Goal: Find specific page/section: Find specific page/section

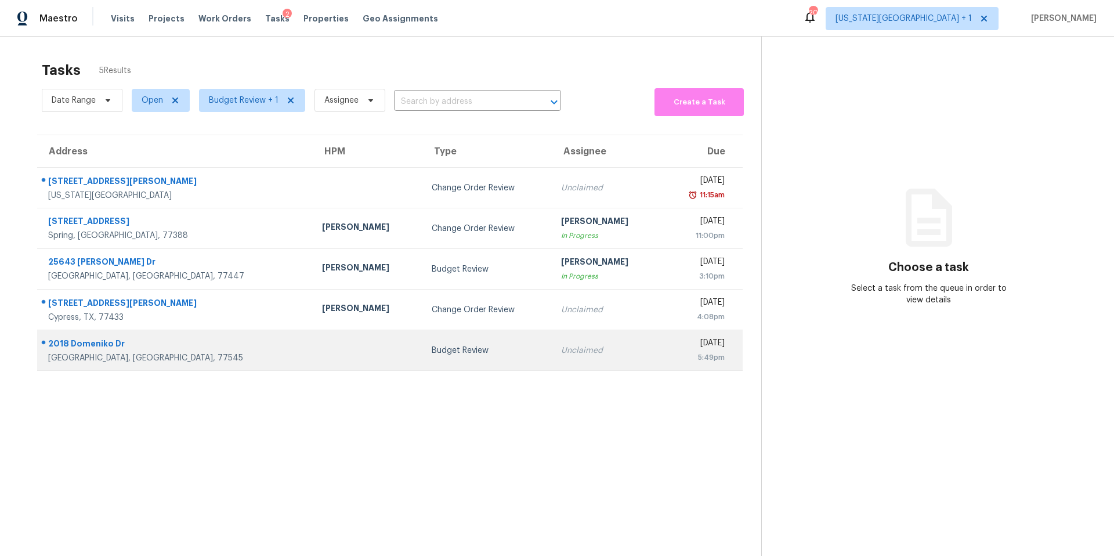
click at [313, 342] on td at bounding box center [368, 350] width 110 height 41
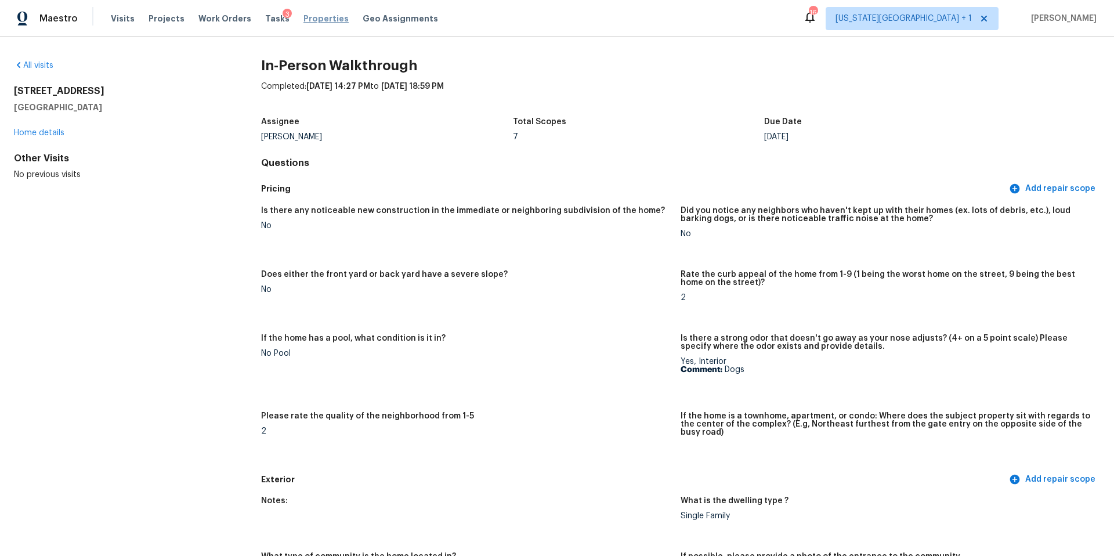
scroll to position [105, 0]
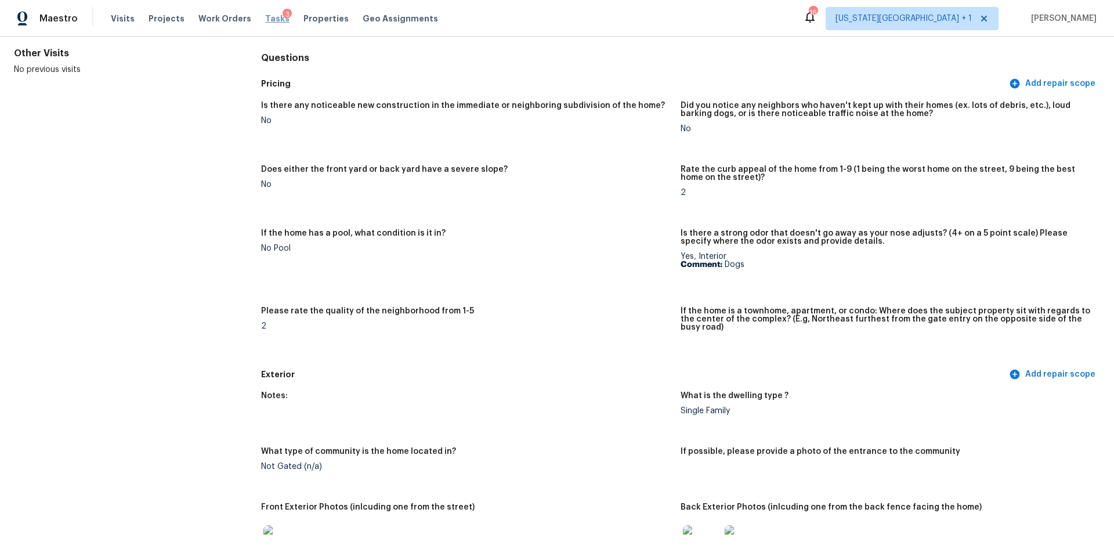
click at [269, 21] on span "Tasks" at bounding box center [277, 19] width 24 height 8
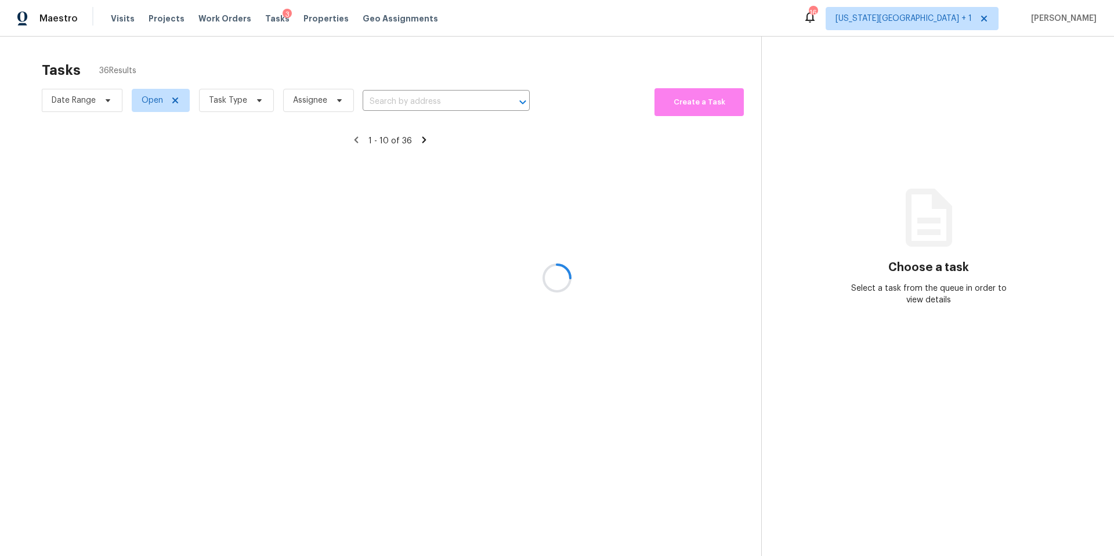
click at [233, 101] on div at bounding box center [557, 278] width 1114 height 556
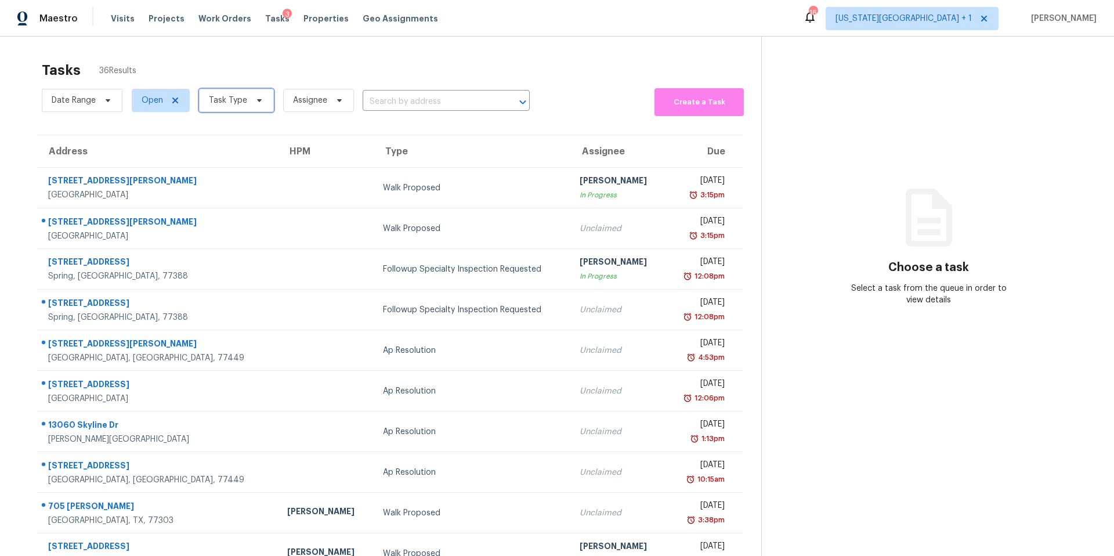
click at [233, 101] on span "Task Type" at bounding box center [228, 101] width 38 height 12
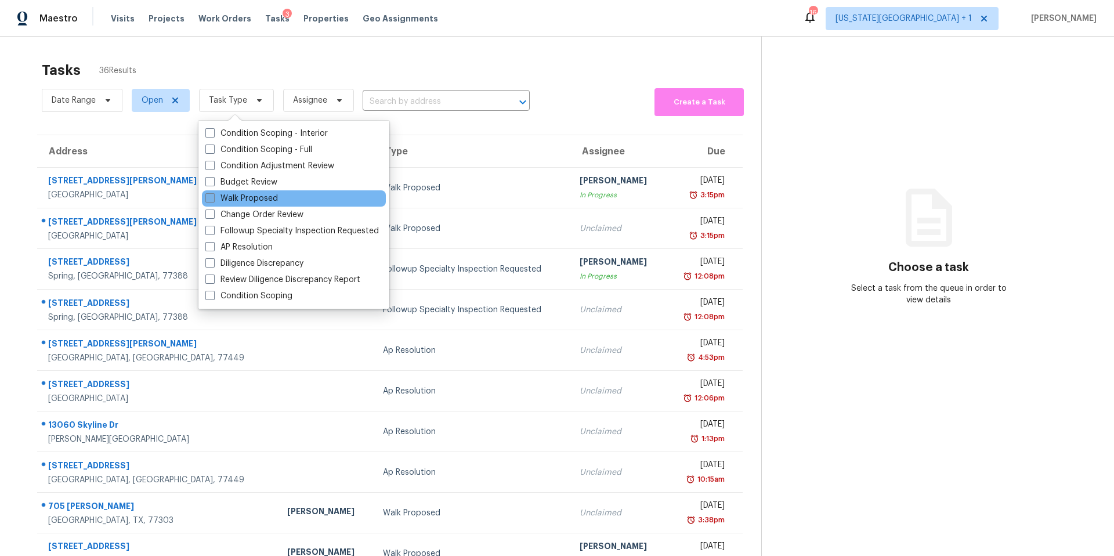
click at [229, 193] on label "Walk Proposed" at bounding box center [241, 199] width 73 height 12
click at [213, 193] on input "Walk Proposed" at bounding box center [209, 197] width 8 height 8
checkbox input "true"
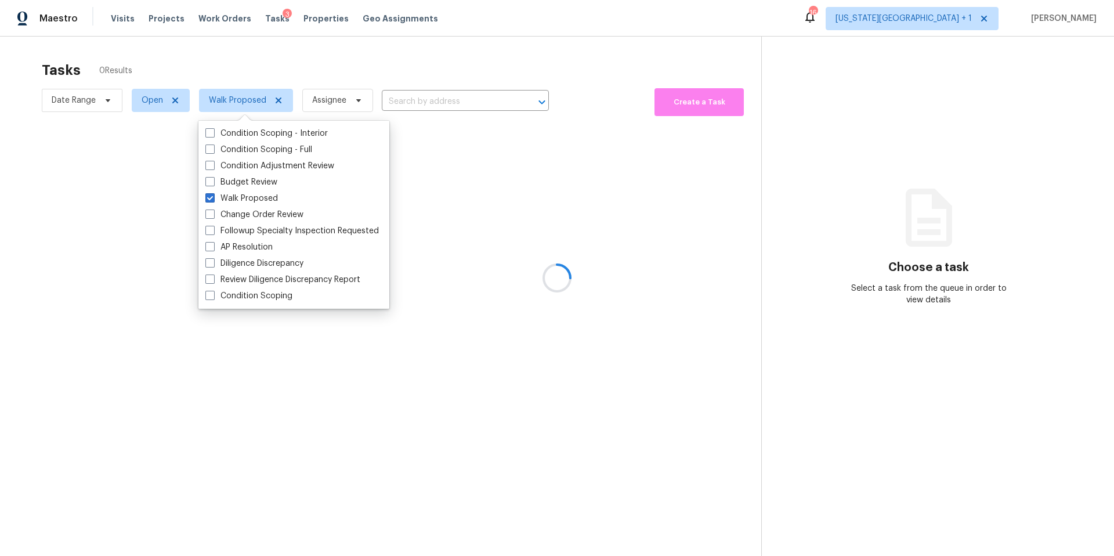
click at [265, 79] on div at bounding box center [557, 278] width 1114 height 556
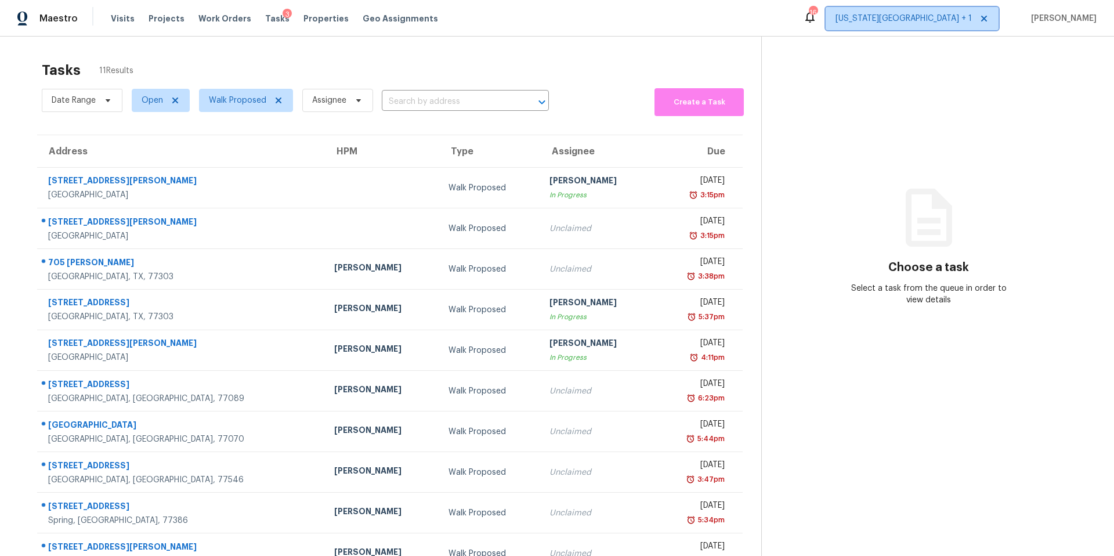
click at [944, 16] on span "[US_STATE][GEOGRAPHIC_DATA] + 1" at bounding box center [903, 19] width 136 height 12
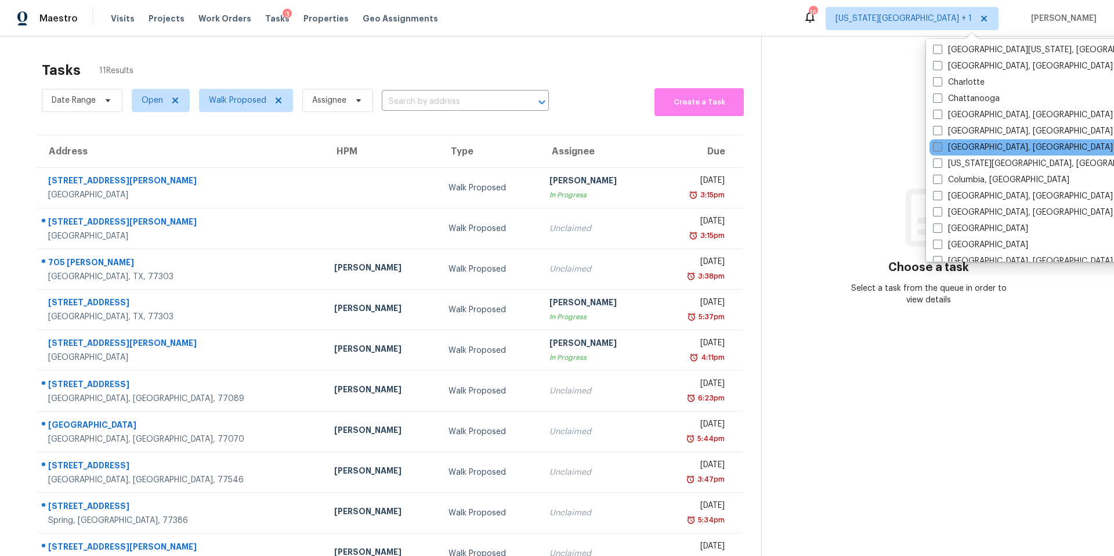
scroll to position [165, 0]
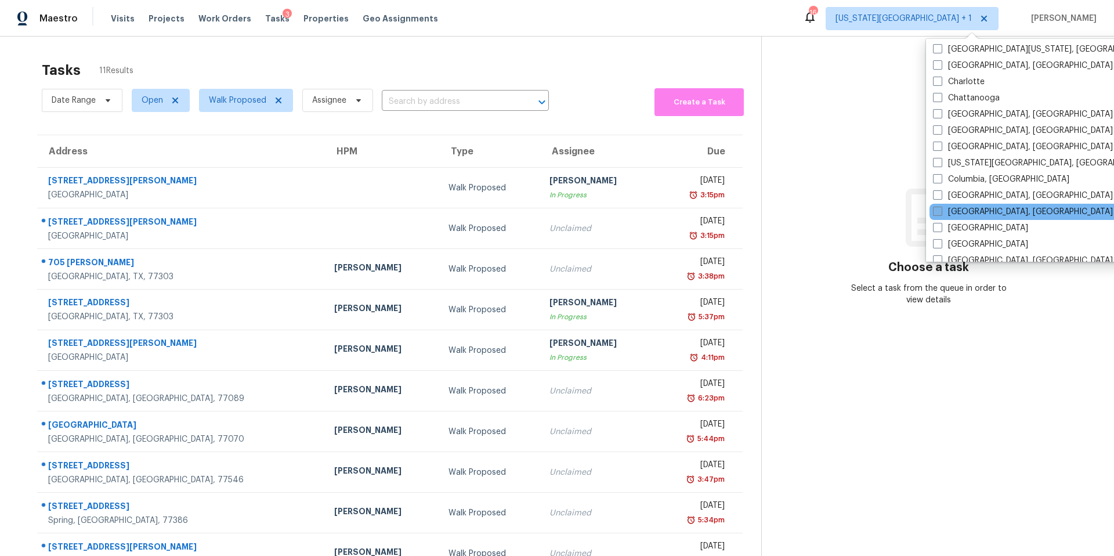
click at [937, 210] on span at bounding box center [937, 211] width 9 height 9
click at [937, 210] on input "[GEOGRAPHIC_DATA], [GEOGRAPHIC_DATA]" at bounding box center [937, 210] width 8 height 8
checkbox input "true"
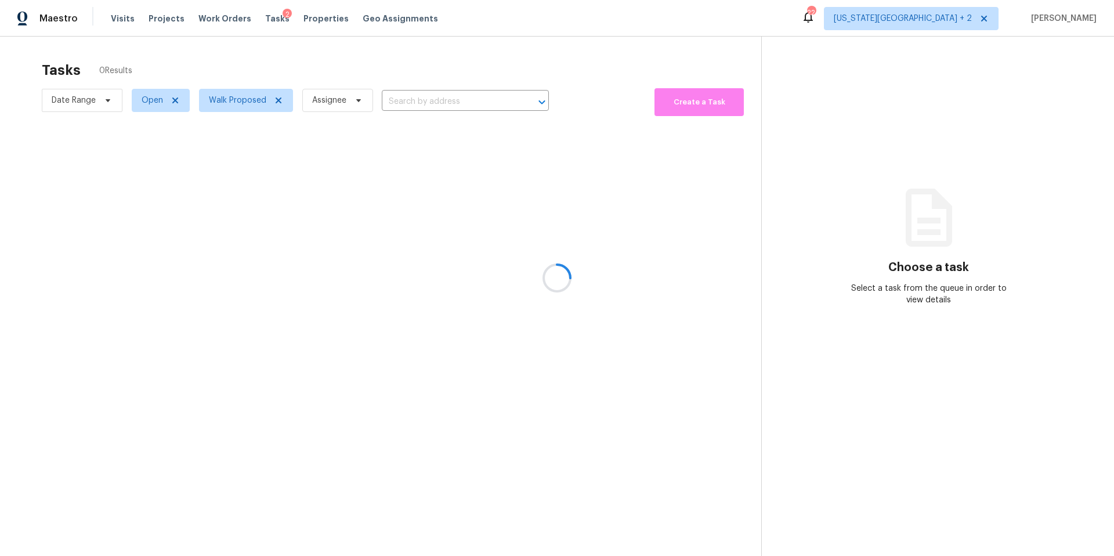
click at [596, 76] on div at bounding box center [557, 278] width 1114 height 556
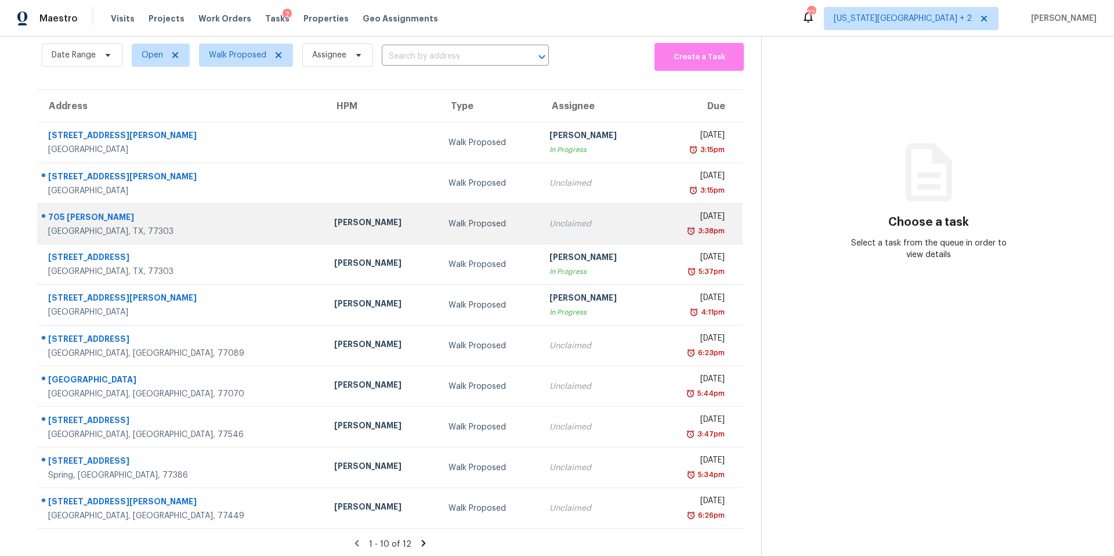
scroll to position [49, 0]
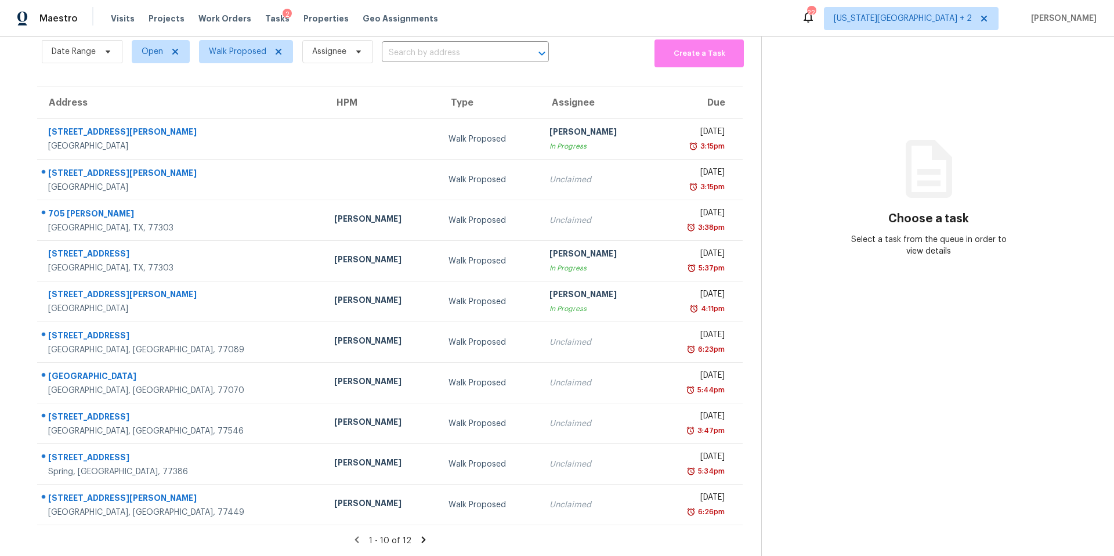
click at [421, 542] on icon at bounding box center [423, 539] width 10 height 10
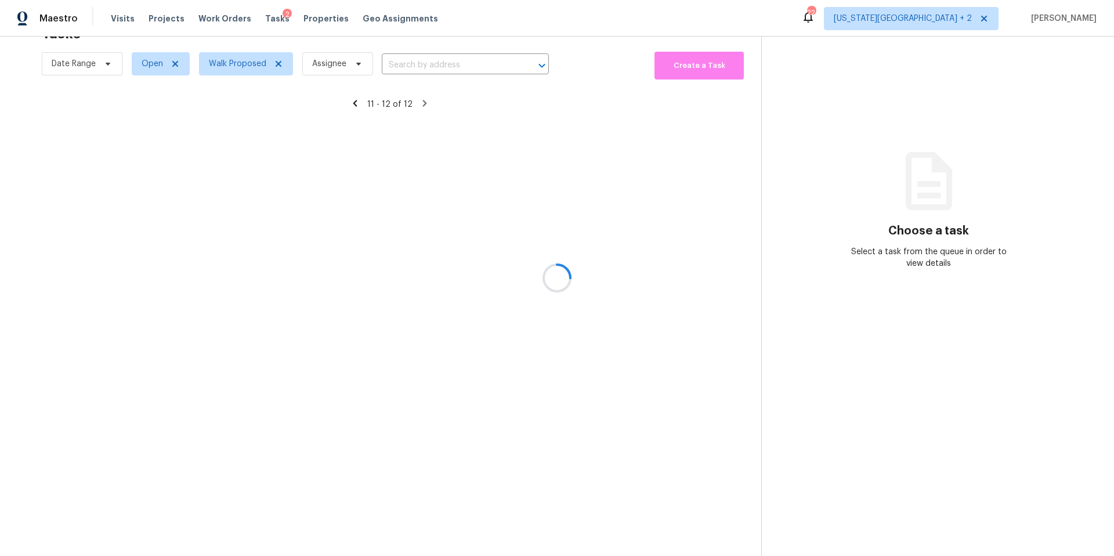
scroll to position [37, 0]
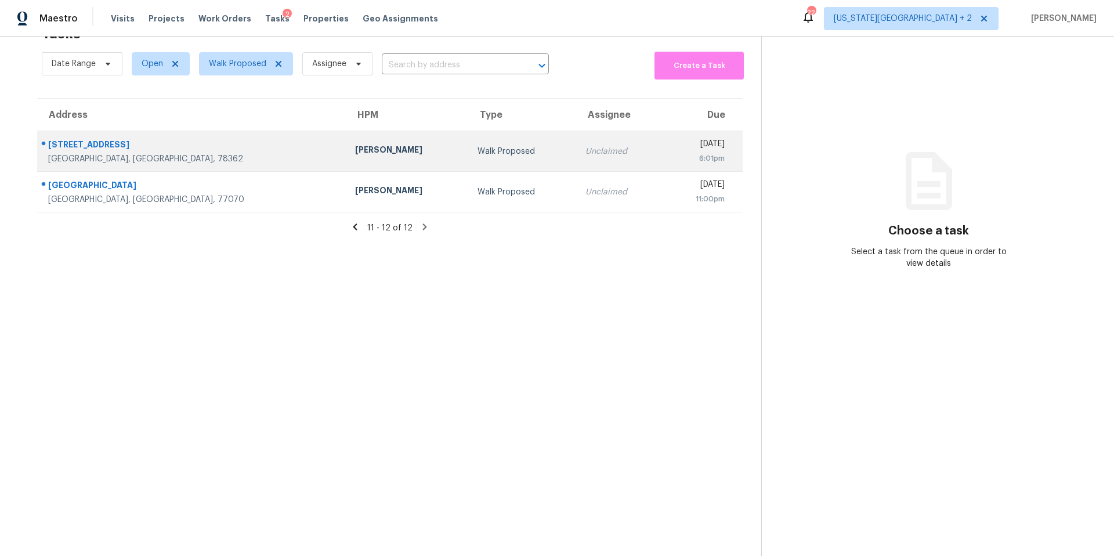
click at [150, 154] on div "[GEOGRAPHIC_DATA], [GEOGRAPHIC_DATA], 78362" at bounding box center [192, 159] width 288 height 12
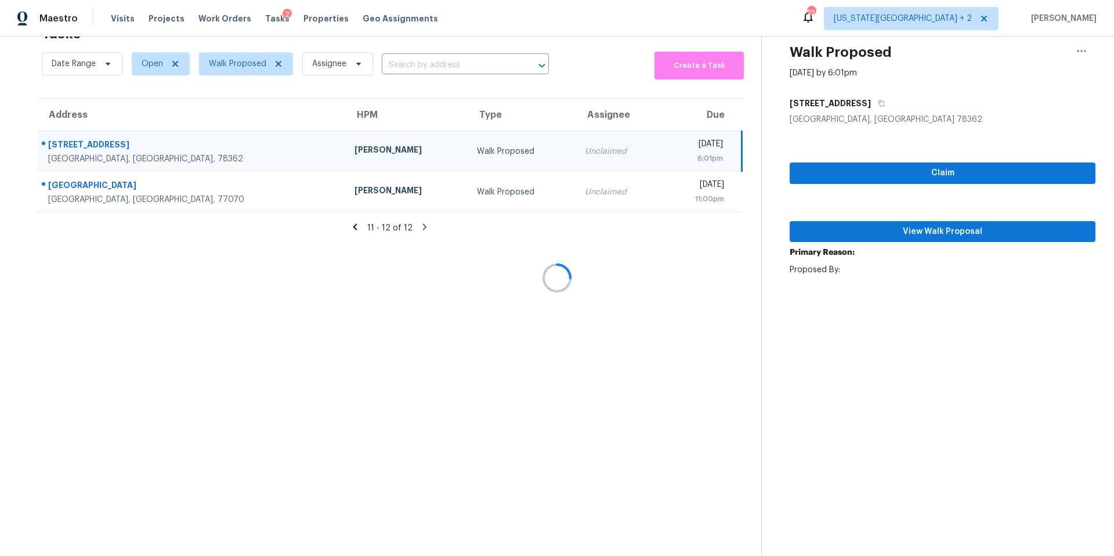
scroll to position [49, 0]
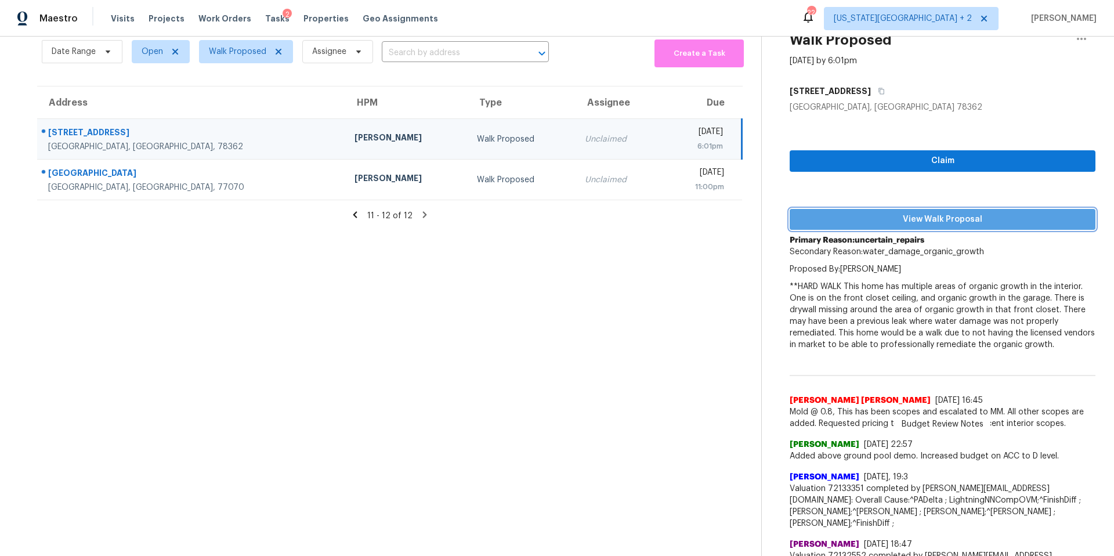
click at [852, 220] on span "View Walk Proposal" at bounding box center [942, 219] width 287 height 15
